Goal: Information Seeking & Learning: Learn about a topic

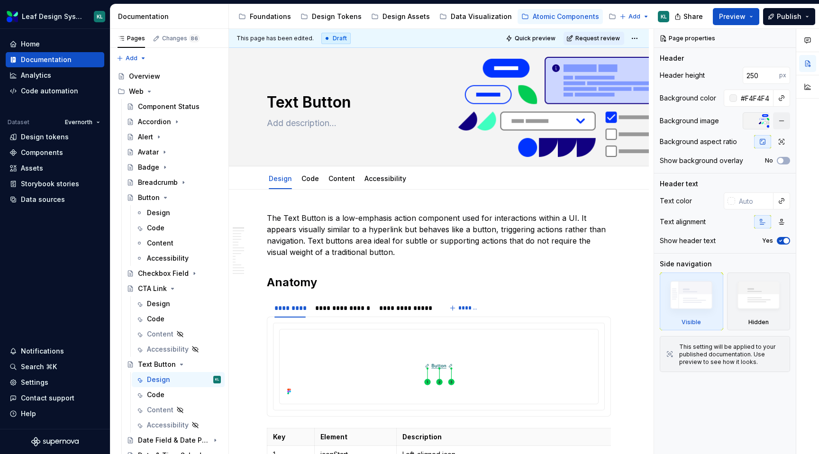
scroll to position [104, 0]
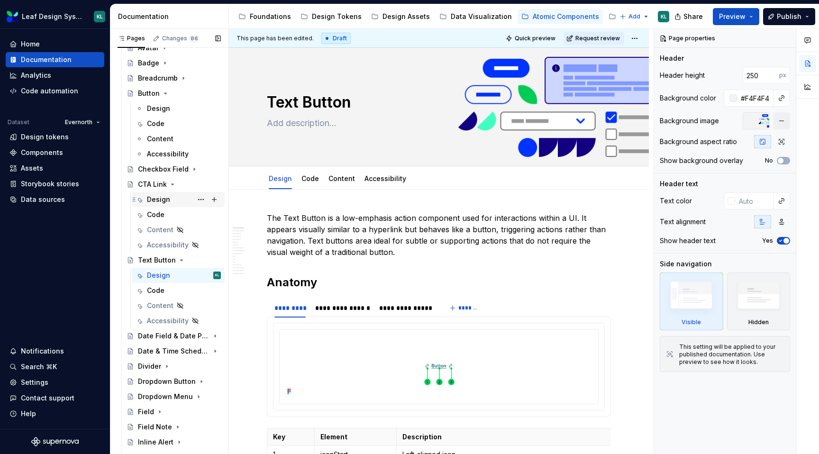
click at [172, 199] on div "Design" at bounding box center [184, 199] width 74 height 13
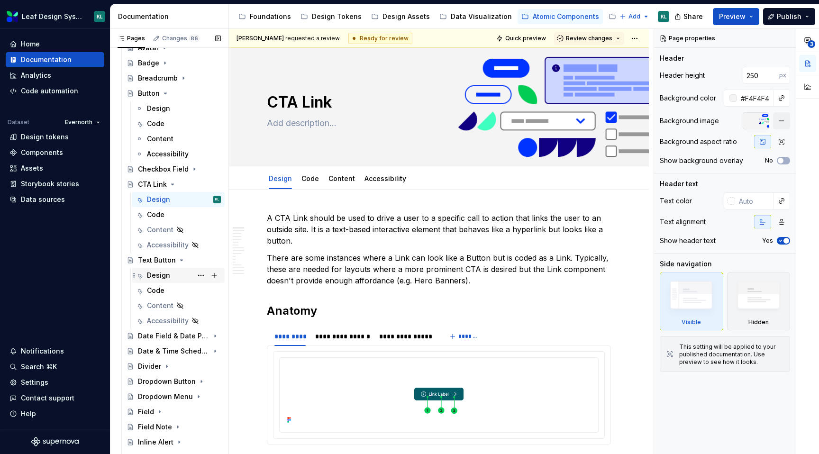
click at [170, 275] on div "Design" at bounding box center [184, 275] width 74 height 13
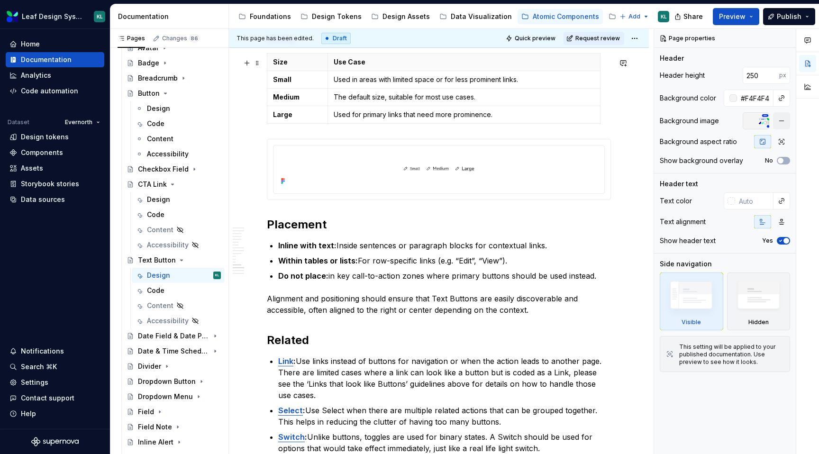
scroll to position [3465, 0]
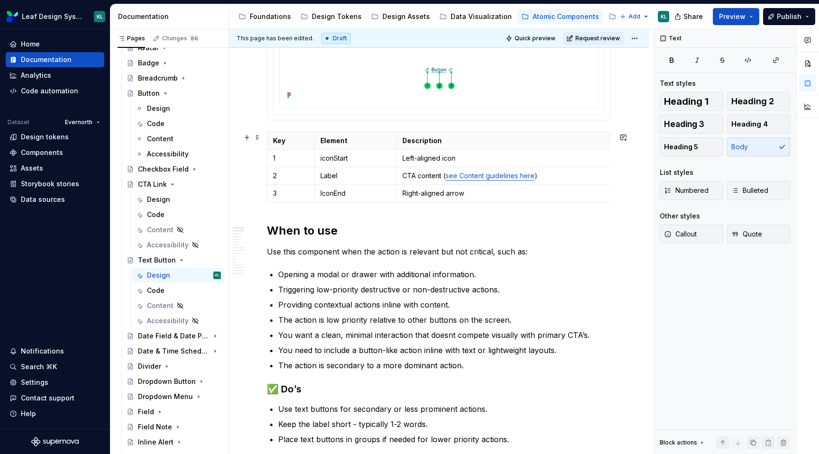
scroll to position [0, 0]
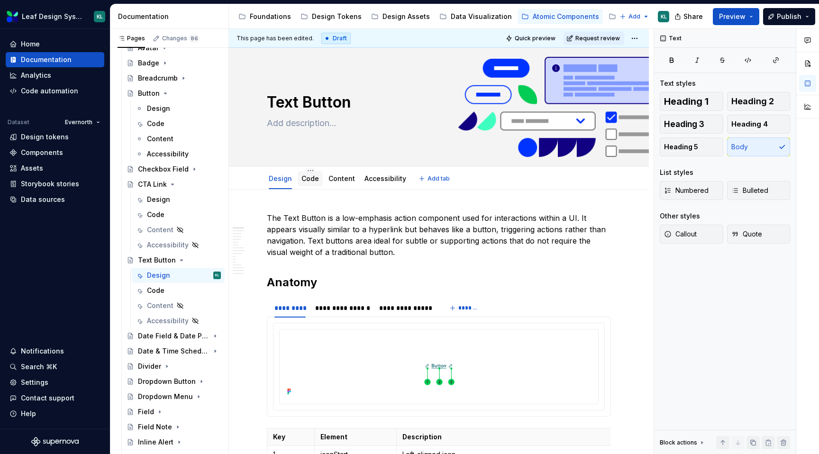
click at [312, 183] on div "Code" at bounding box center [310, 178] width 18 height 11
click at [309, 169] on html "Leaf Design System KL Home Documentation Analytics Code automation Dataset Ever…" at bounding box center [409, 227] width 819 height 454
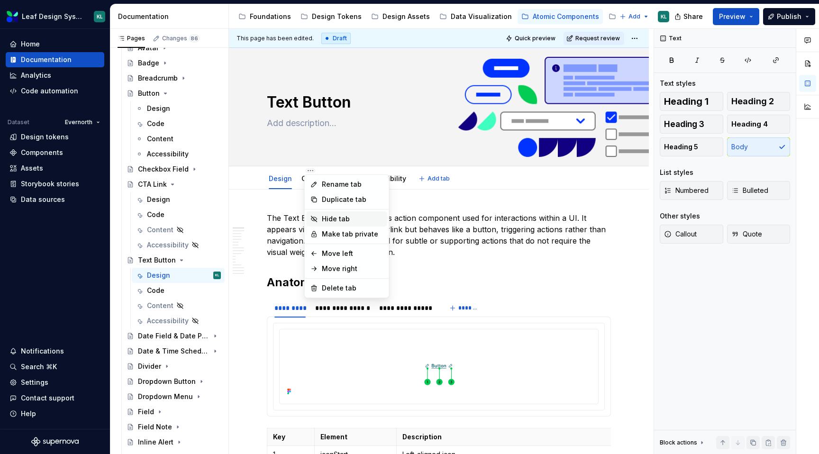
click at [328, 218] on div "Hide tab" at bounding box center [353, 218] width 62 height 9
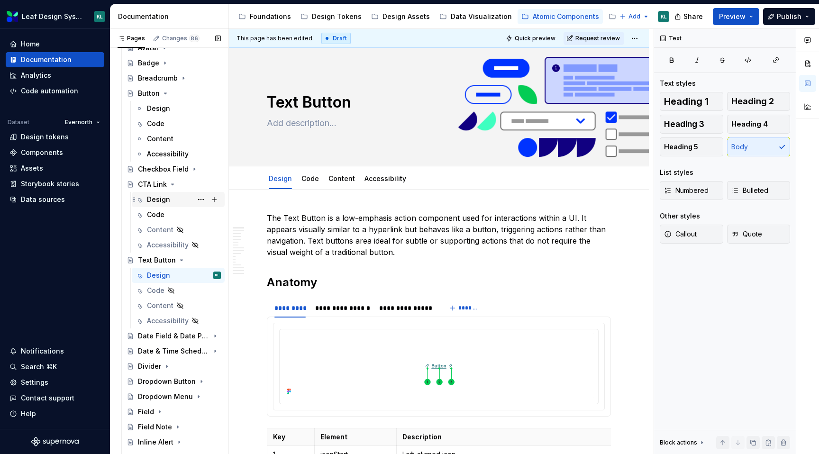
click at [166, 196] on div "Design" at bounding box center [158, 199] width 23 height 9
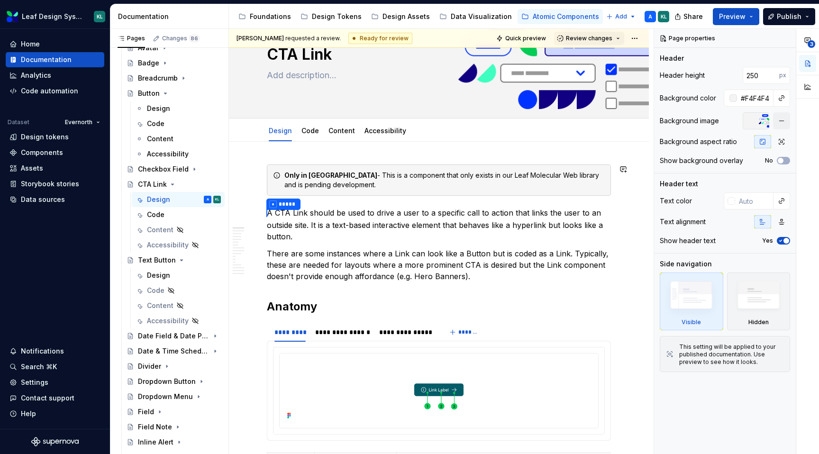
scroll to position [48, 0]
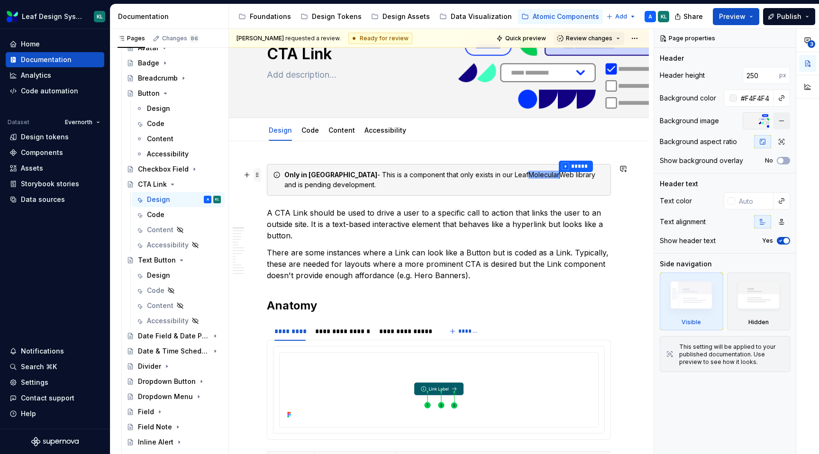
click at [258, 176] on span at bounding box center [258, 174] width 8 height 13
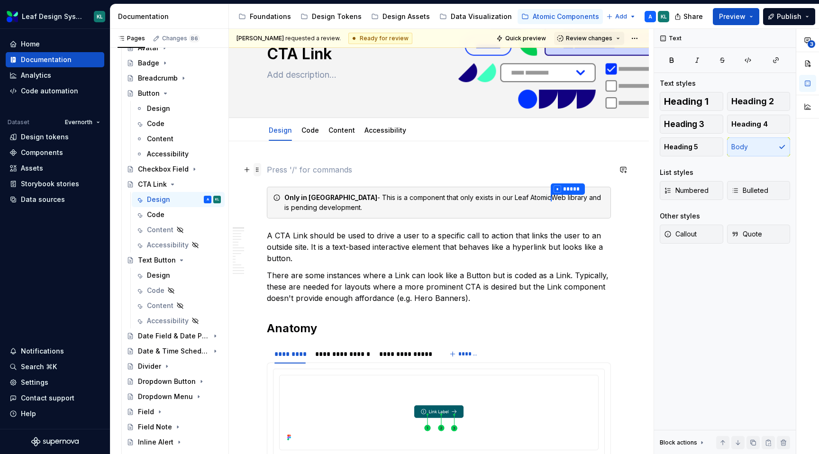
click at [255, 168] on span at bounding box center [258, 169] width 8 height 13
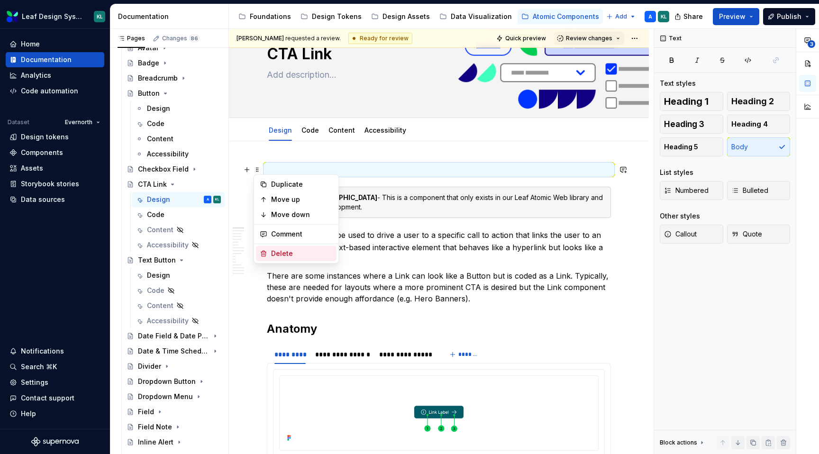
click at [276, 249] on div "Delete" at bounding box center [302, 253] width 62 height 9
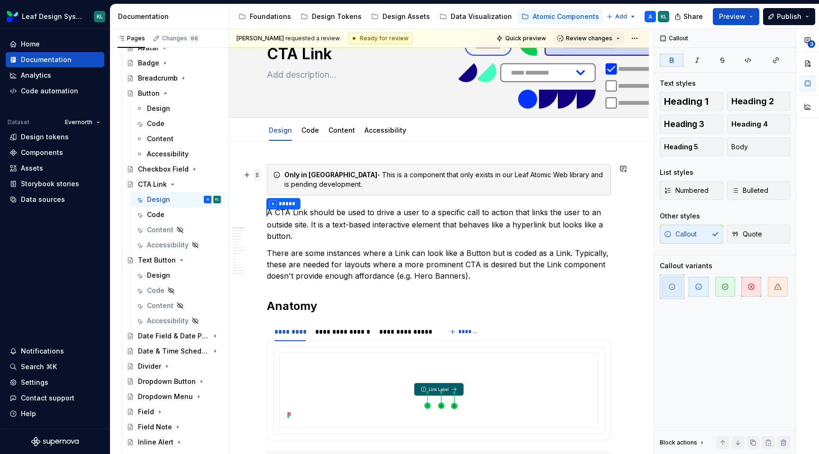
click at [259, 175] on span at bounding box center [258, 174] width 8 height 13
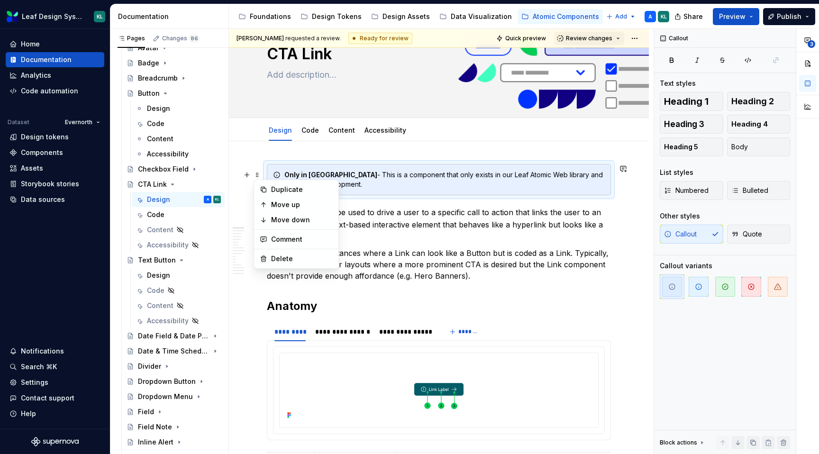
click at [364, 184] on div "Only in Figma library - This is a component that only exists in our Leaf Atomic…" at bounding box center [444, 179] width 320 height 19
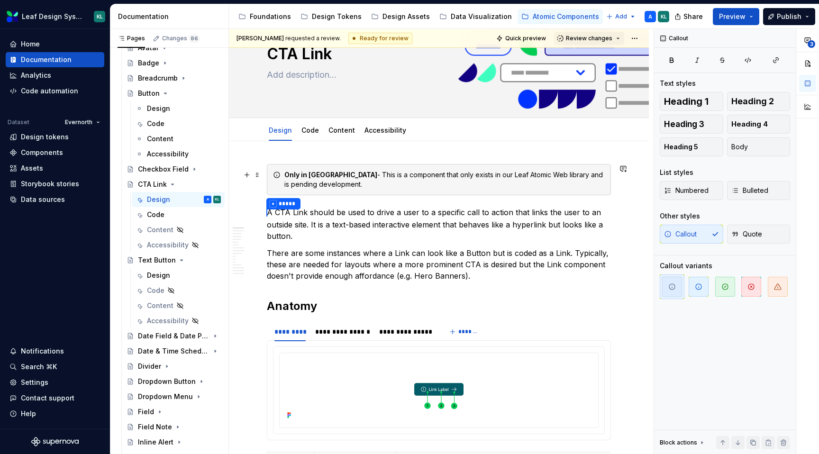
click at [364, 184] on div "Only in Figma library - This is a component that only exists in our Leaf Atomic…" at bounding box center [444, 179] width 320 height 19
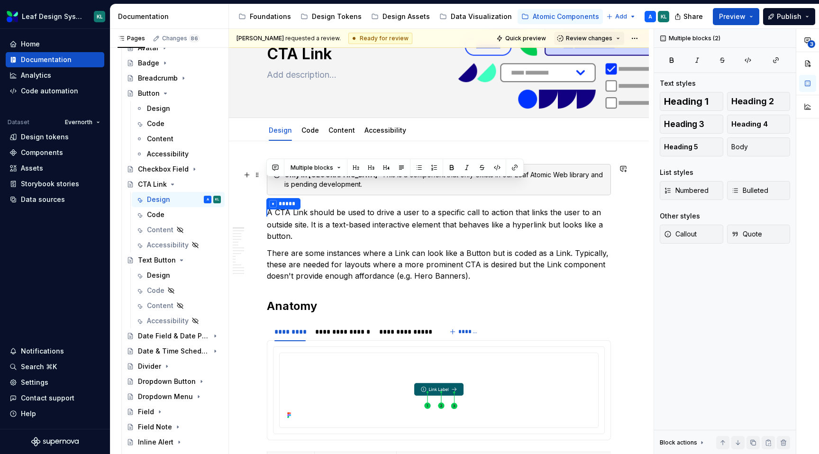
click at [364, 184] on div "Only in Figma library - This is a component that only exists in our Leaf Atomic…" at bounding box center [444, 179] width 320 height 19
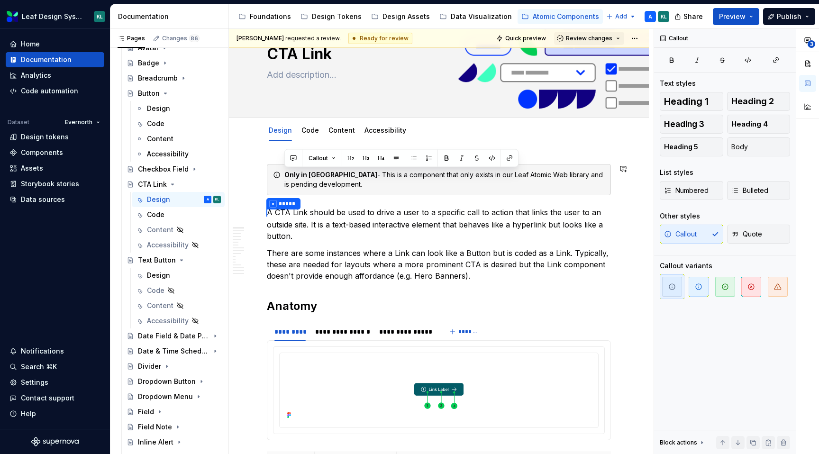
copy div "Only in Figma library - This is a component that only exists in our Leaf Atomic…"
click at [170, 273] on div "Design" at bounding box center [184, 275] width 74 height 13
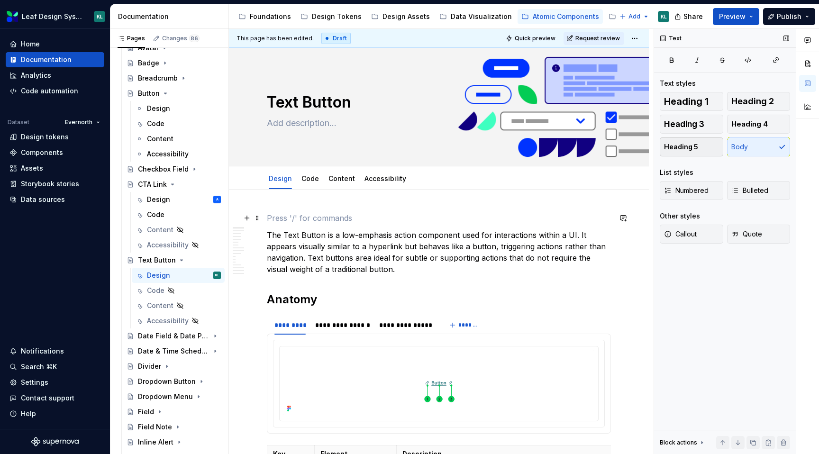
type textarea "*"
click at [258, 217] on span at bounding box center [258, 217] width 8 height 13
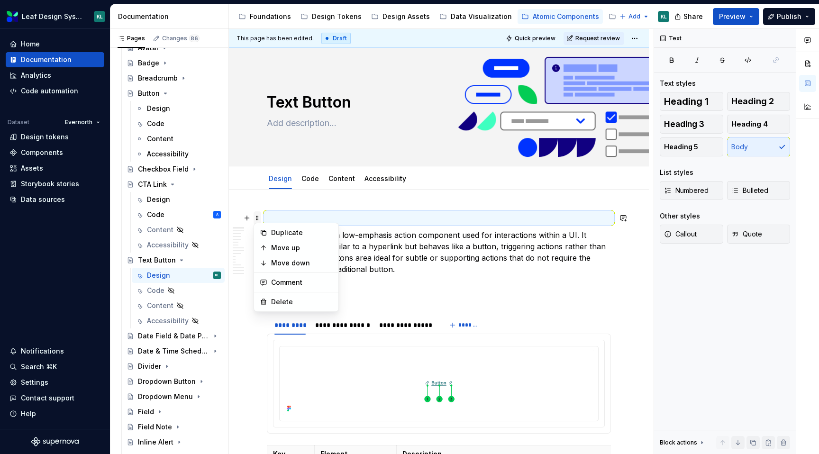
click at [258, 217] on span at bounding box center [258, 217] width 8 height 13
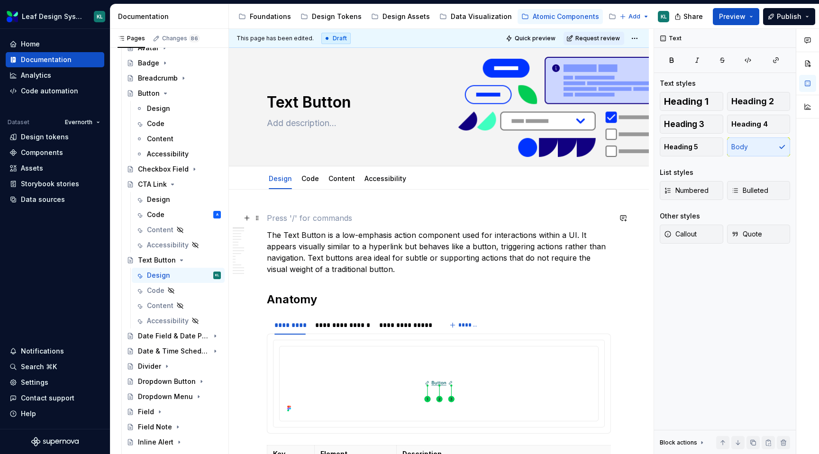
click at [278, 217] on p at bounding box center [439, 217] width 344 height 11
click at [247, 216] on button "button" at bounding box center [246, 217] width 13 height 13
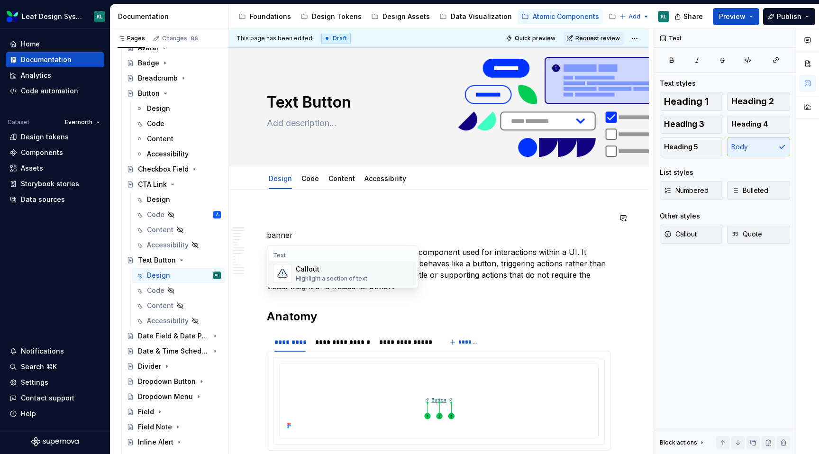
click at [310, 267] on div "Callout" at bounding box center [332, 268] width 72 height 9
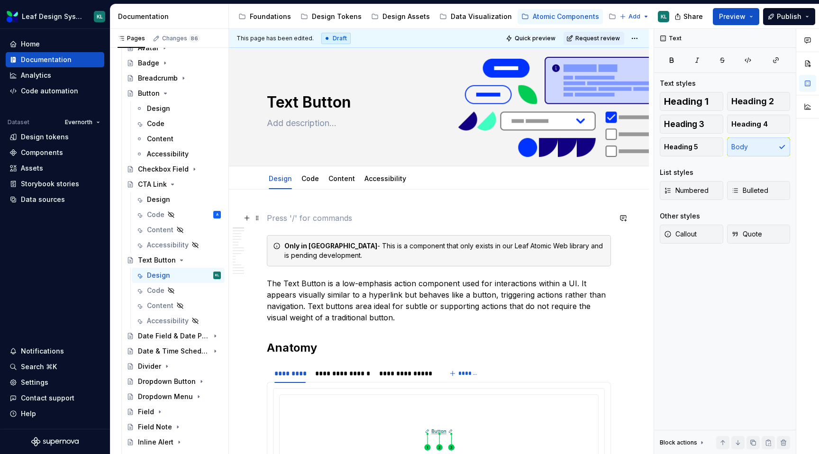
click at [278, 223] on p at bounding box center [439, 217] width 344 height 11
click at [258, 216] on span at bounding box center [258, 217] width 8 height 13
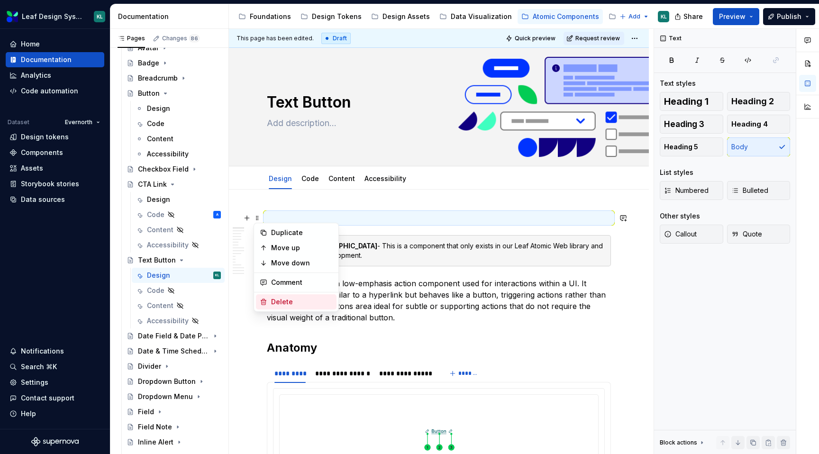
click at [294, 297] on div "Delete" at bounding box center [302, 301] width 62 height 9
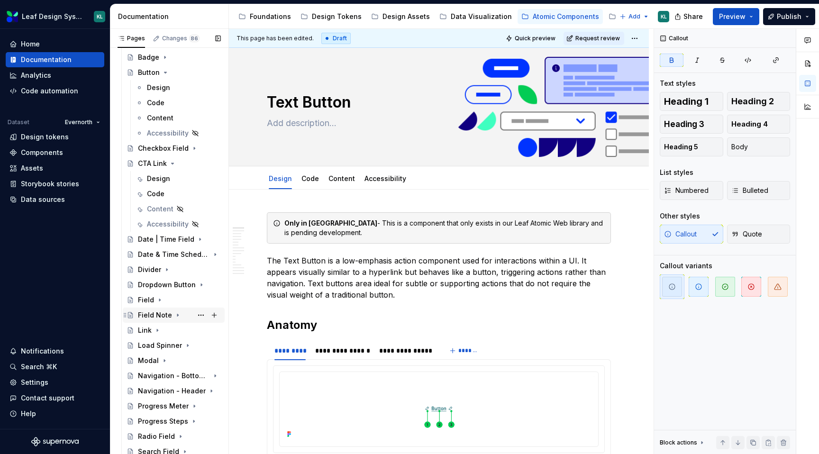
scroll to position [843, 0]
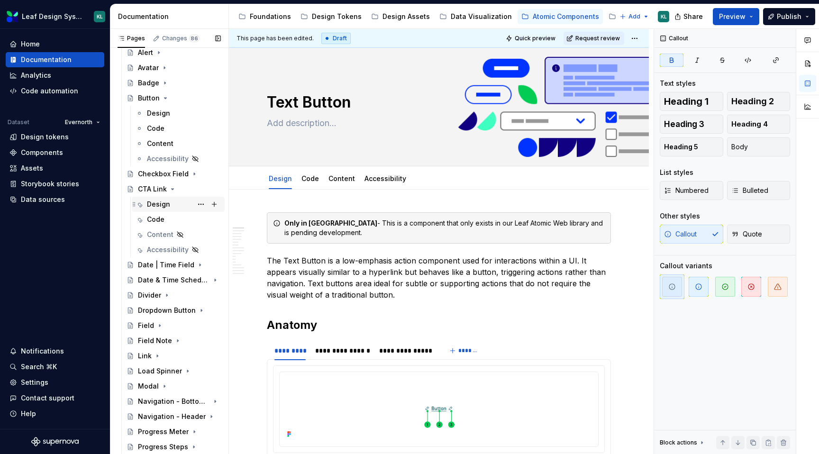
click at [176, 205] on div "Design" at bounding box center [184, 204] width 74 height 13
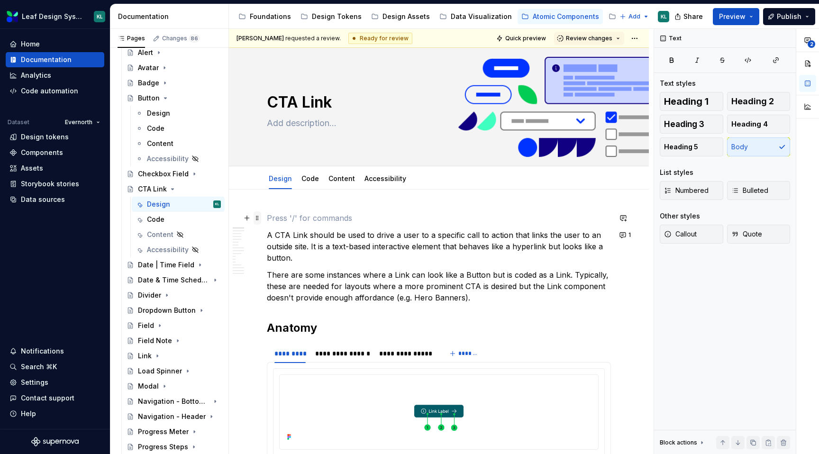
click at [258, 220] on span at bounding box center [258, 217] width 8 height 13
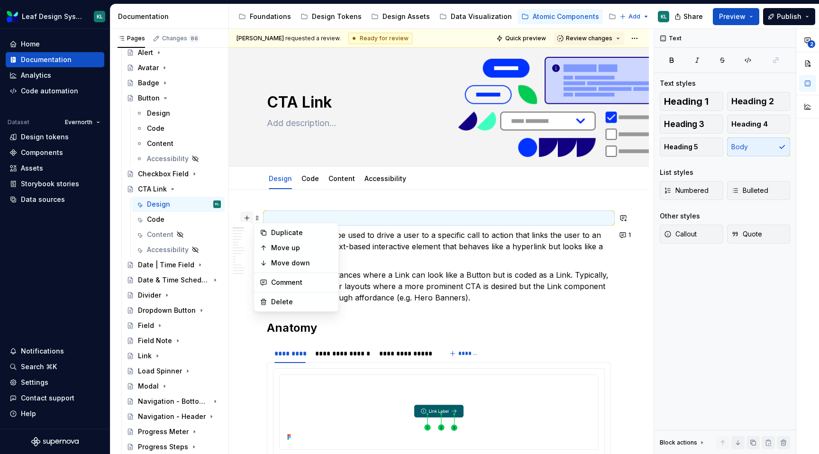
click at [247, 217] on button "button" at bounding box center [246, 217] width 13 height 13
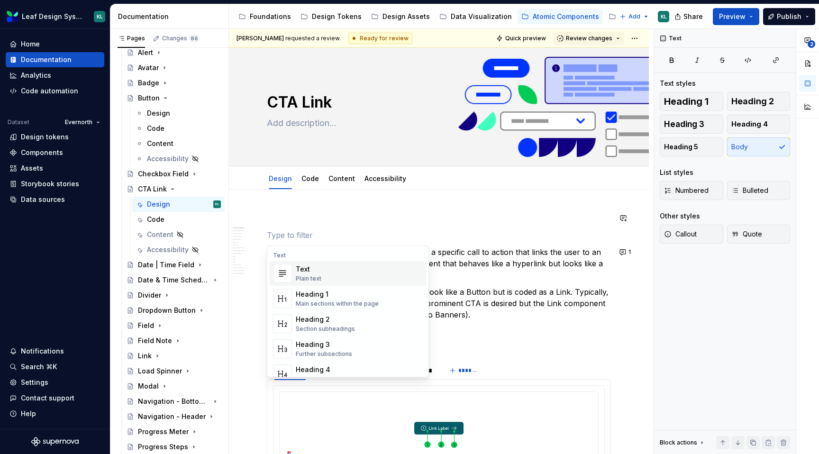
click at [296, 253] on div "Text" at bounding box center [347, 256] width 157 height 8
type textarea "*"
click at [271, 222] on p at bounding box center [439, 217] width 344 height 11
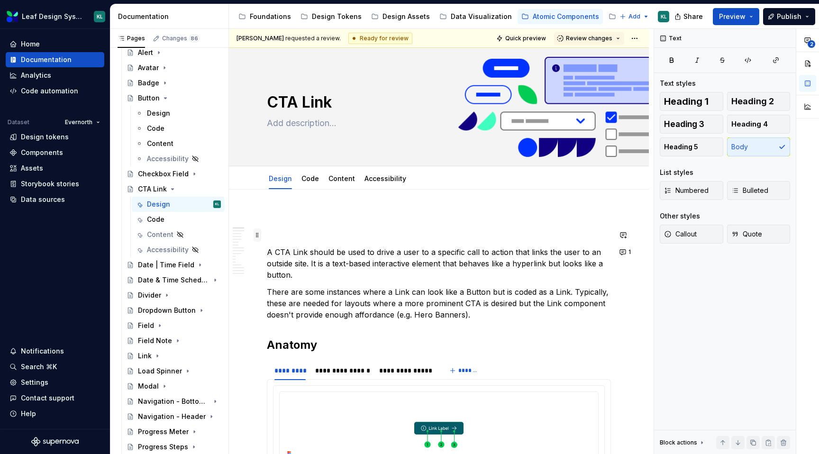
click at [261, 236] on span at bounding box center [258, 234] width 8 height 13
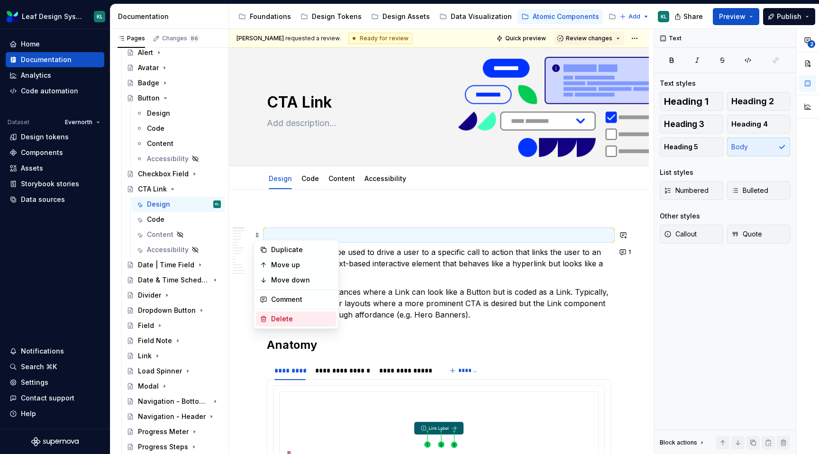
click at [282, 314] on div "Delete" at bounding box center [302, 318] width 62 height 9
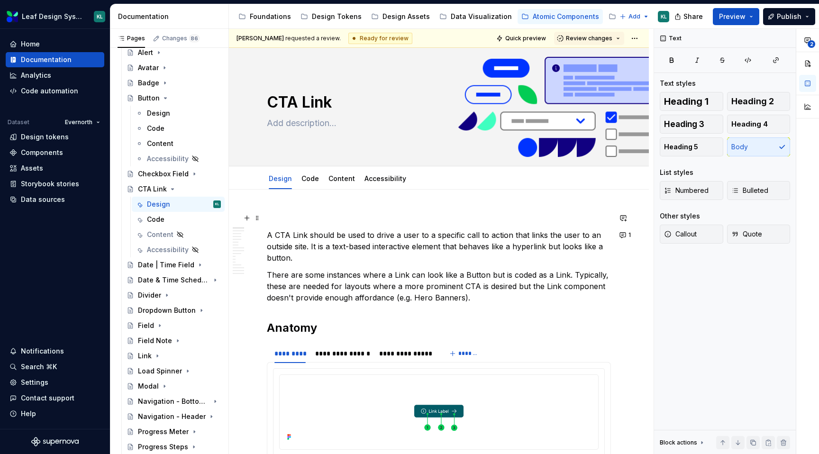
click at [274, 216] on p at bounding box center [439, 217] width 344 height 11
click at [247, 219] on button "button" at bounding box center [246, 217] width 13 height 13
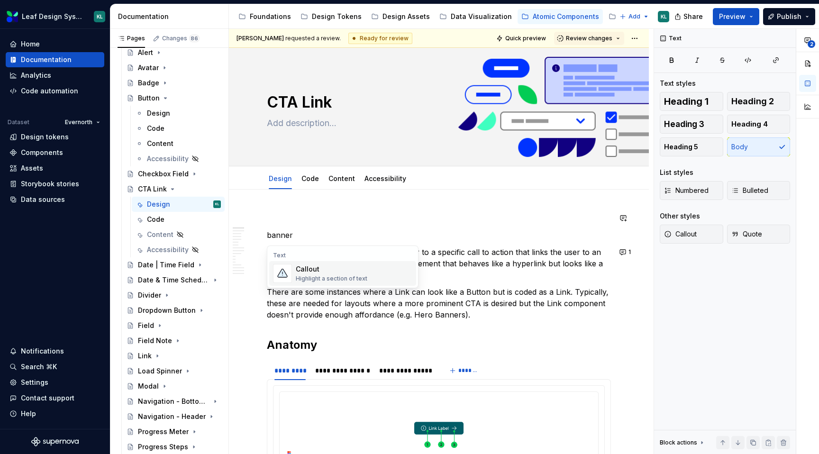
click at [307, 268] on div "Callout" at bounding box center [332, 268] width 72 height 9
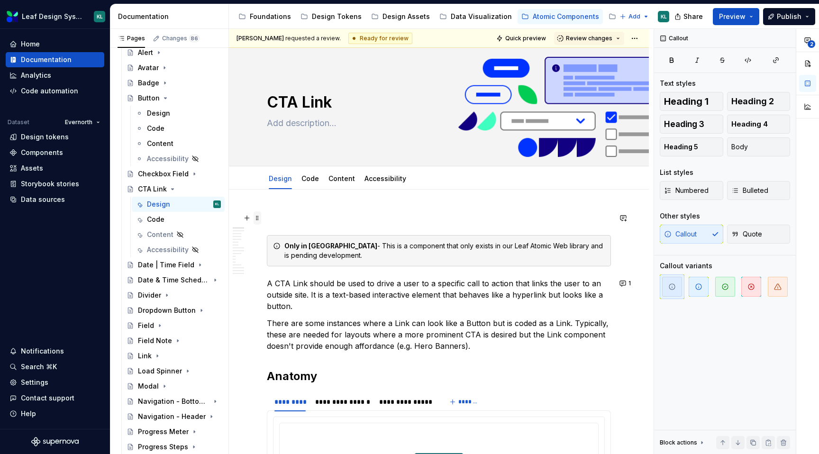
click at [259, 217] on span at bounding box center [258, 217] width 8 height 13
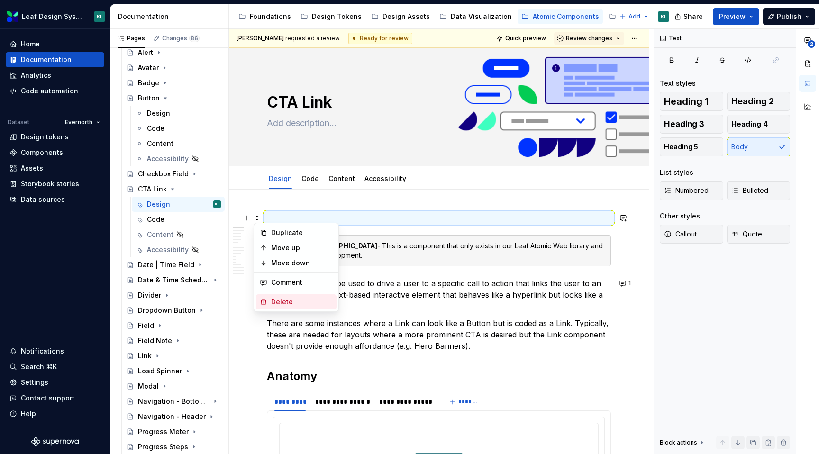
click at [289, 299] on div "Delete" at bounding box center [302, 301] width 62 height 9
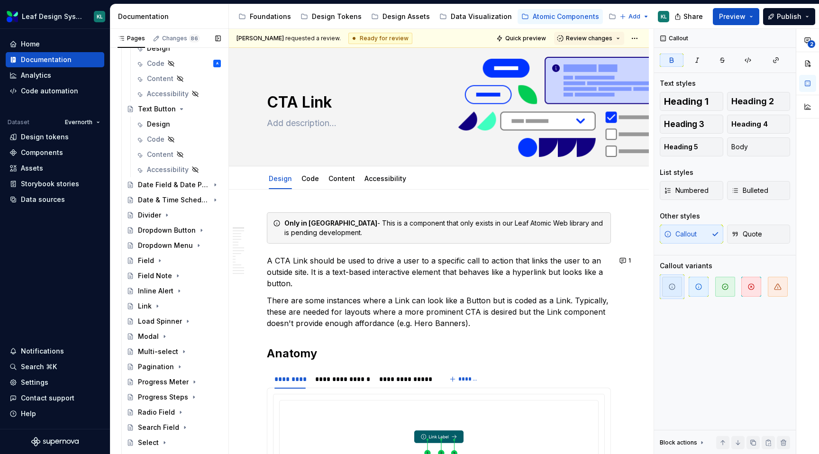
scroll to position [200, 0]
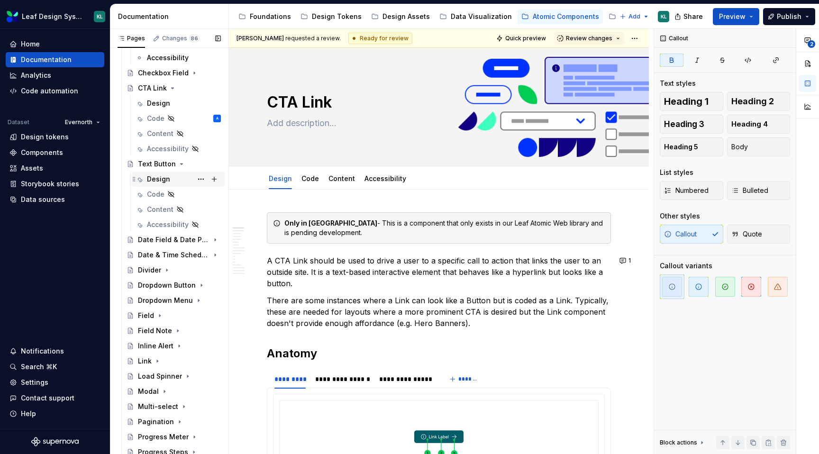
click at [174, 181] on div "Design" at bounding box center [184, 179] width 74 height 13
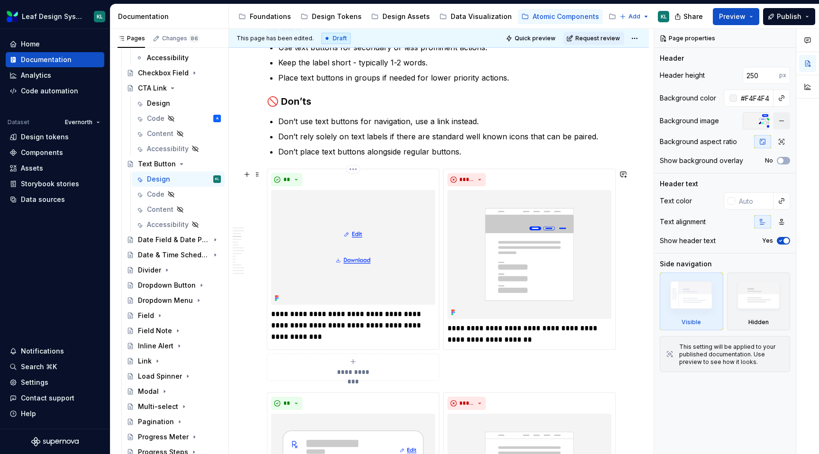
scroll to position [682, 0]
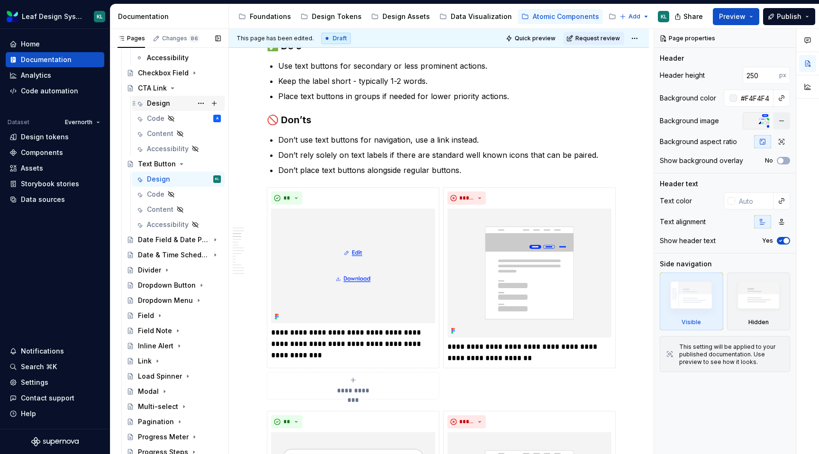
click at [154, 98] on div "Design" at bounding box center [184, 103] width 74 height 13
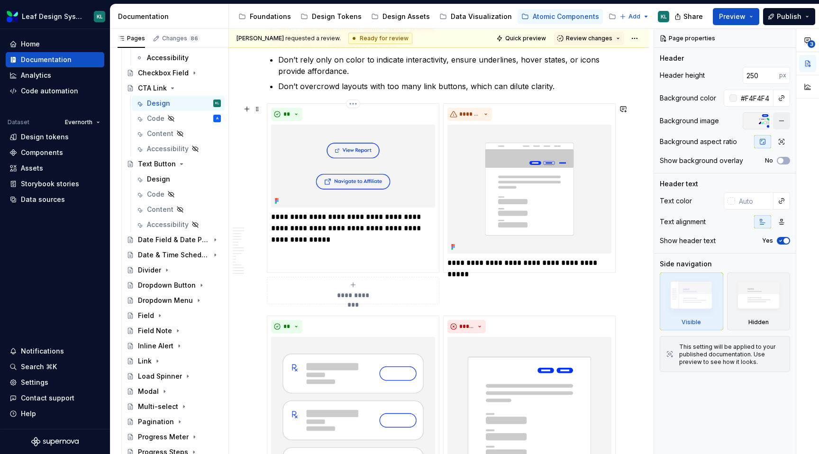
scroll to position [702, 0]
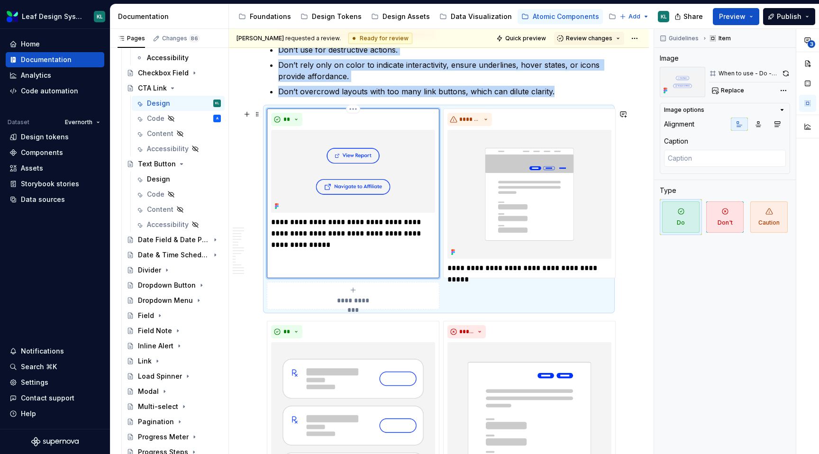
click at [346, 261] on div "**********" at bounding box center [353, 194] width 173 height 170
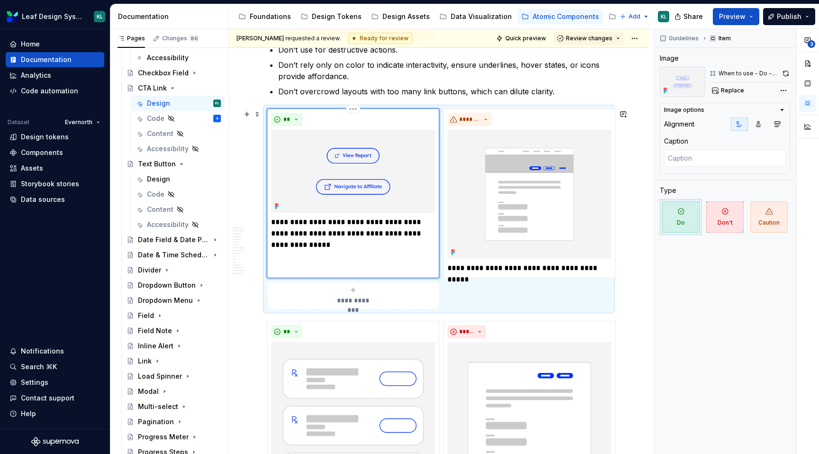
click at [326, 250] on p "**********" at bounding box center [353, 234] width 164 height 34
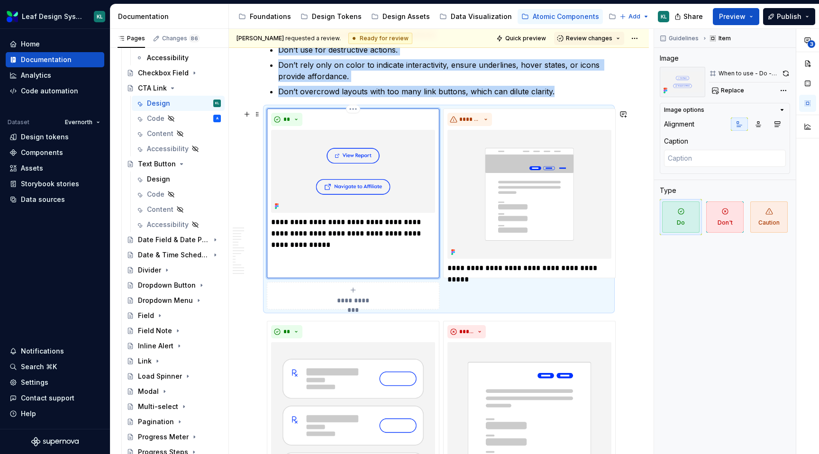
click at [312, 262] on div "**********" at bounding box center [353, 194] width 173 height 170
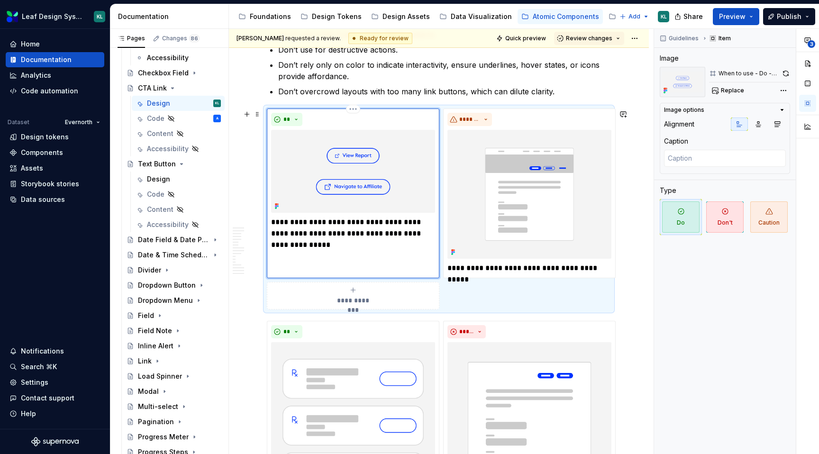
click at [314, 249] on p "**********" at bounding box center [353, 234] width 164 height 34
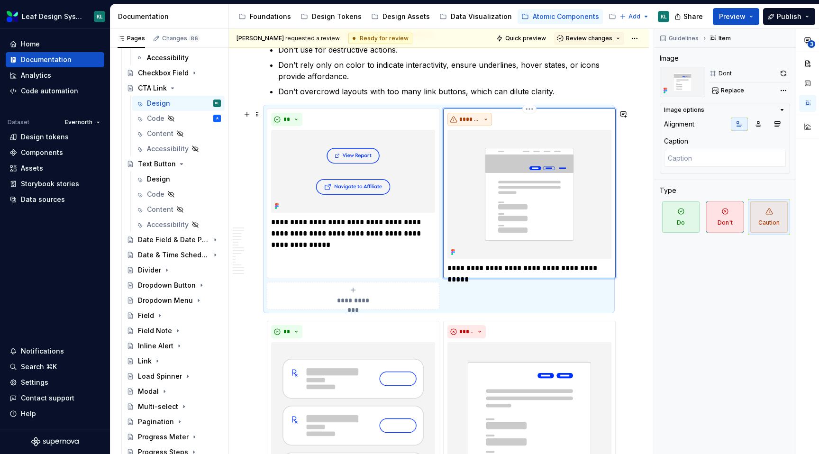
click at [485, 121] on button "*******" at bounding box center [469, 119] width 45 height 13
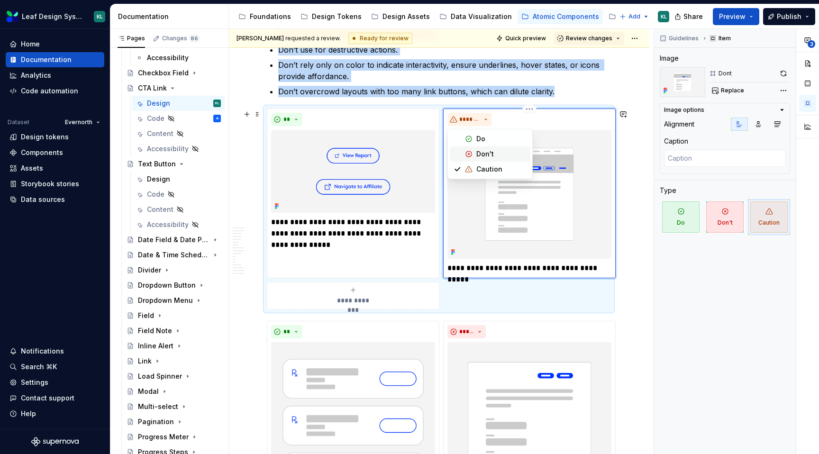
click at [486, 151] on div "Don't" at bounding box center [485, 153] width 18 height 9
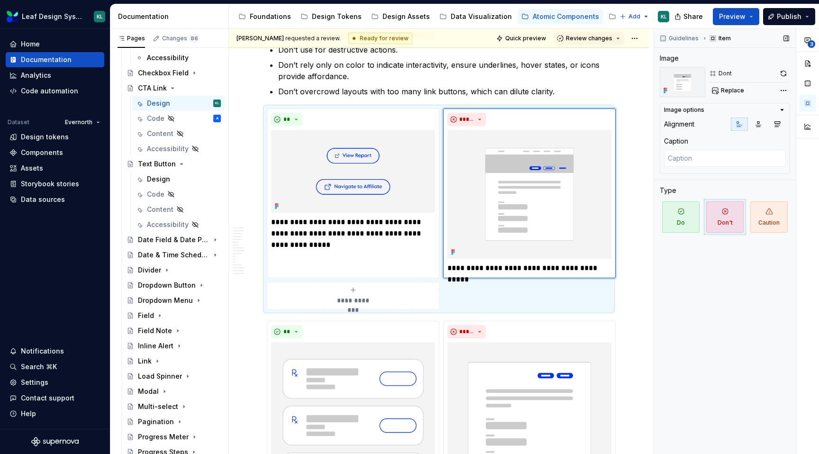
click at [656, 148] on div "Guidelines Item Image Dont Replace Image options Alignment Caption Type Do Don'…" at bounding box center [725, 242] width 142 height 426
click at [667, 278] on div "Guidelines Item Image Dont Replace Image options Alignment Caption Type Do Don'…" at bounding box center [725, 242] width 142 height 426
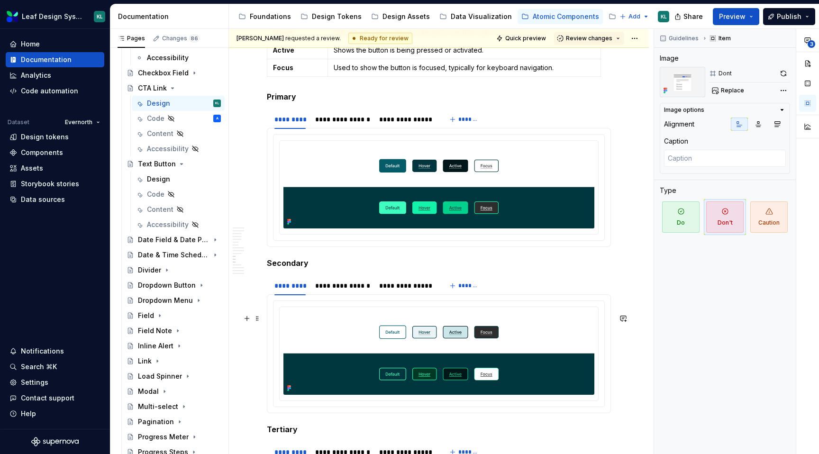
scroll to position [2514, 0]
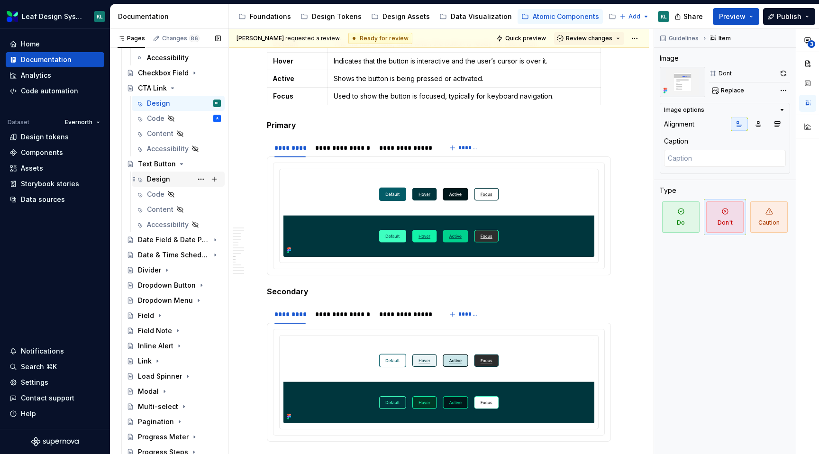
click at [163, 178] on div "Design" at bounding box center [158, 178] width 23 height 9
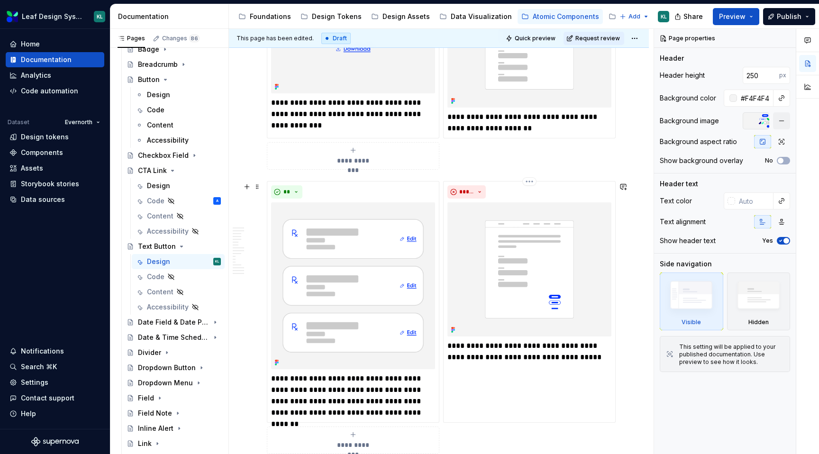
scroll to position [927, 0]
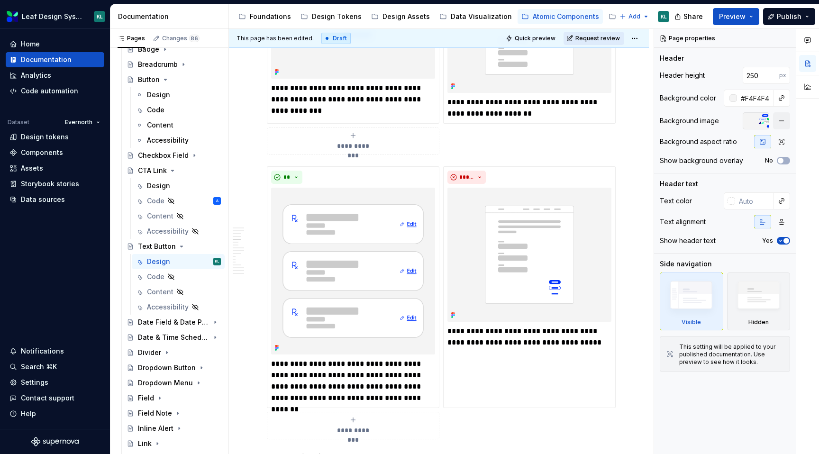
click at [584, 35] on span "Request review" at bounding box center [597, 39] width 45 height 8
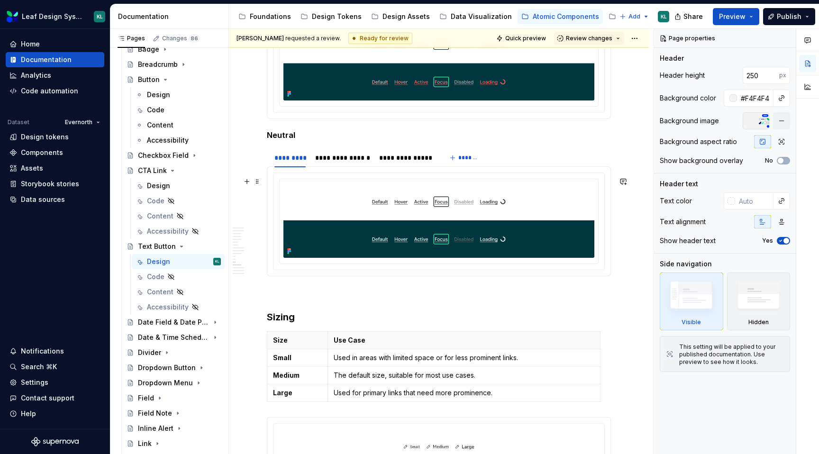
scroll to position [2942, 0]
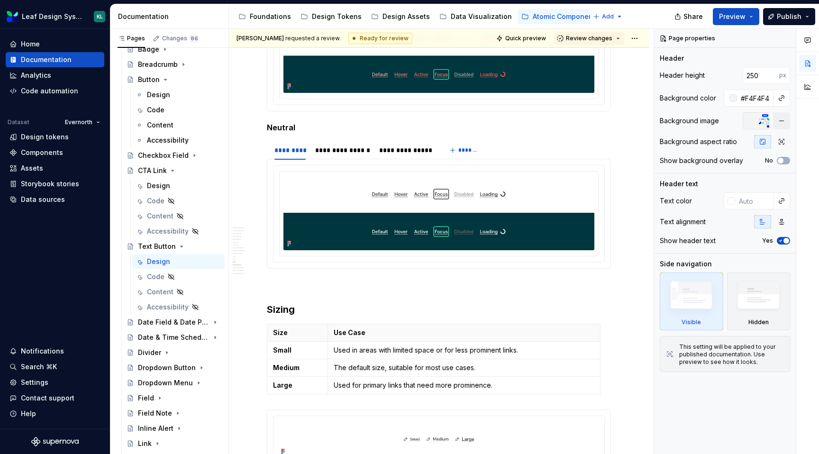
type textarea "*"
